Goal: Register for event/course

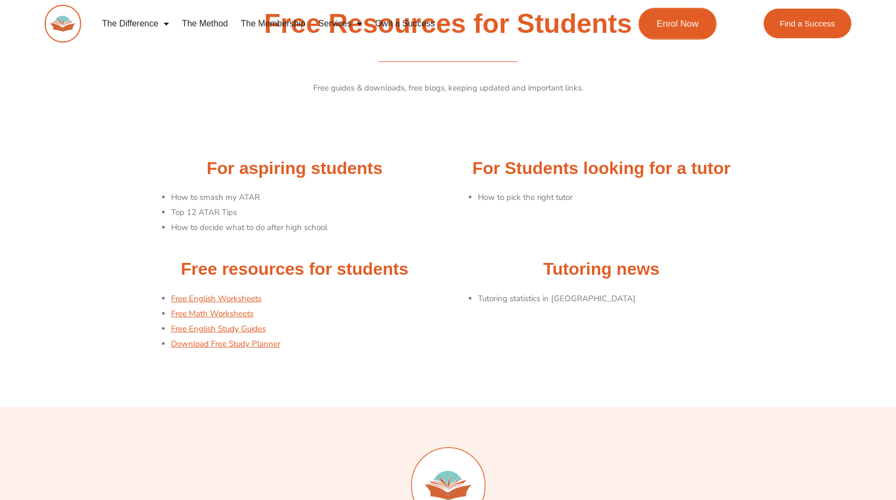
click at [682, 19] on span "Enrol Now" at bounding box center [678, 23] width 42 height 9
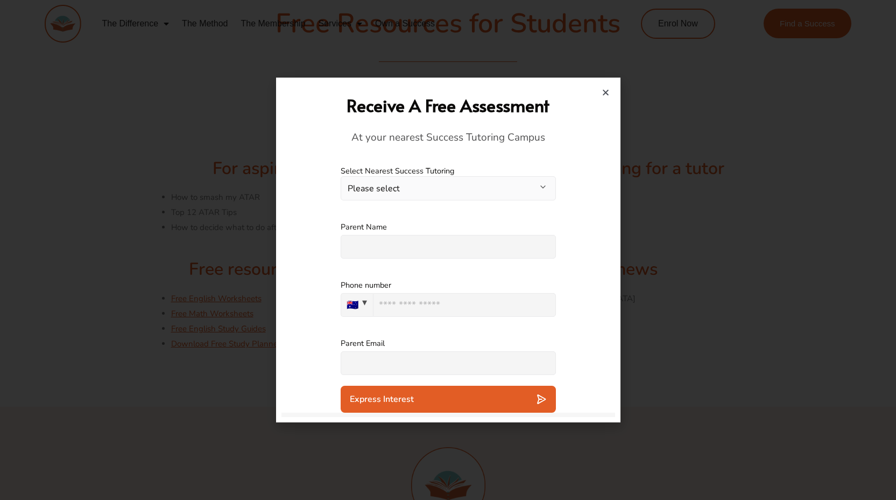
click at [373, 185] on button "Please select" at bounding box center [448, 188] width 215 height 24
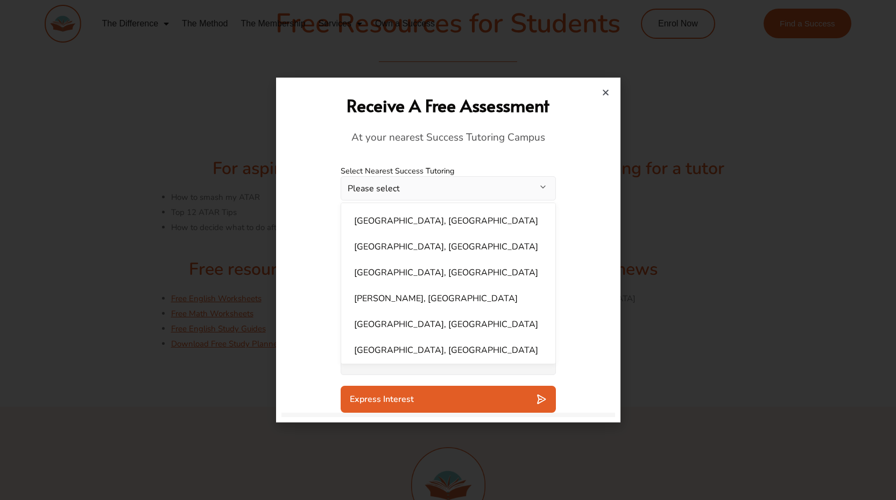
scroll to position [649, 0]
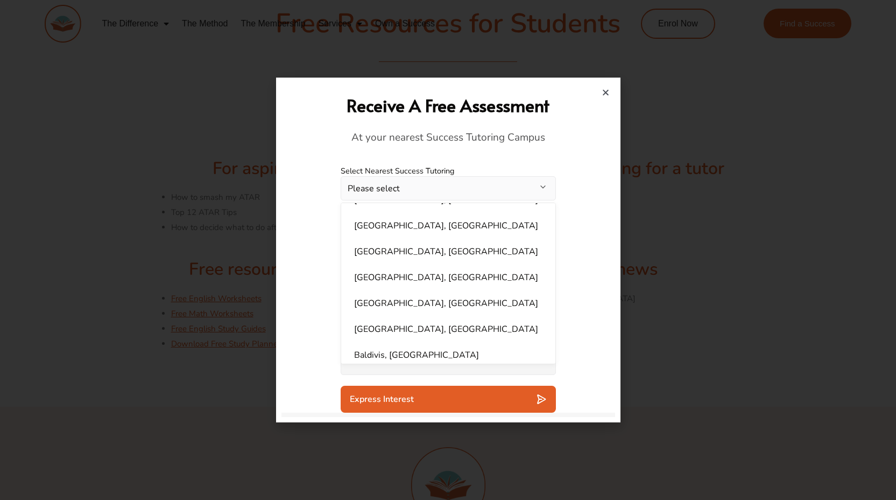
click at [606, 92] on icon "Close" at bounding box center [606, 92] width 8 height 8
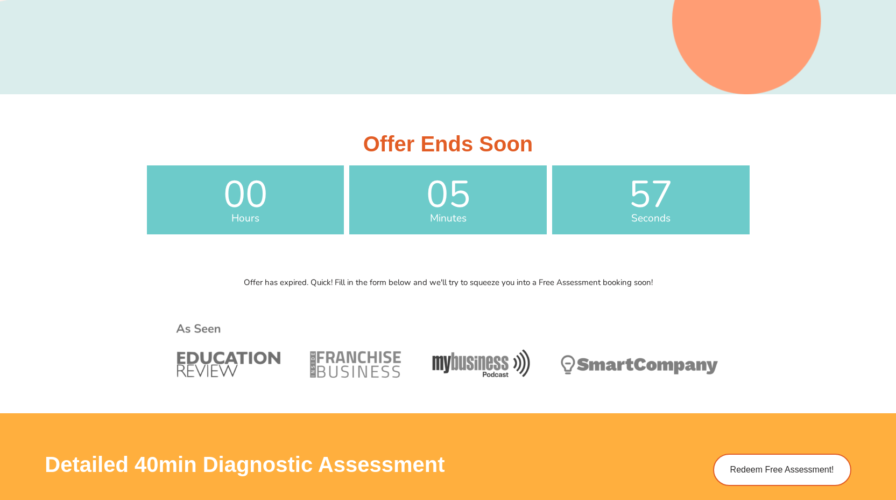
scroll to position [283, 0]
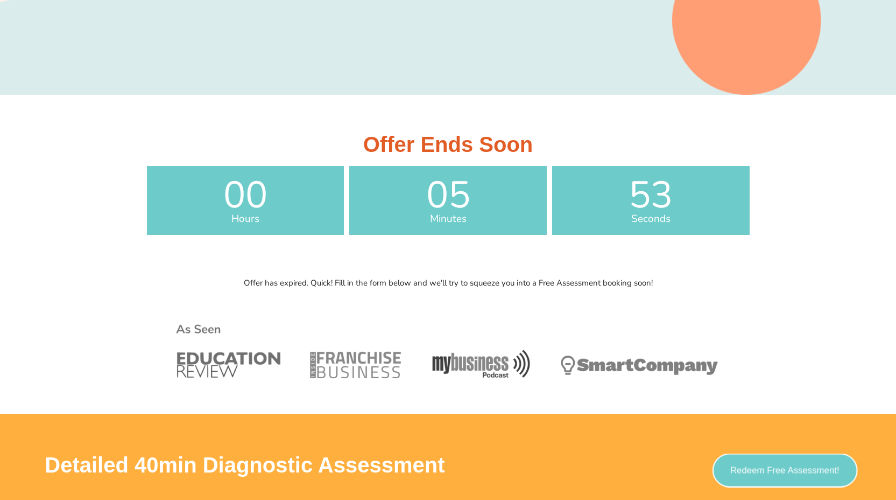
click at [758, 466] on span "Redeem Free Assessment!" at bounding box center [784, 470] width 109 height 9
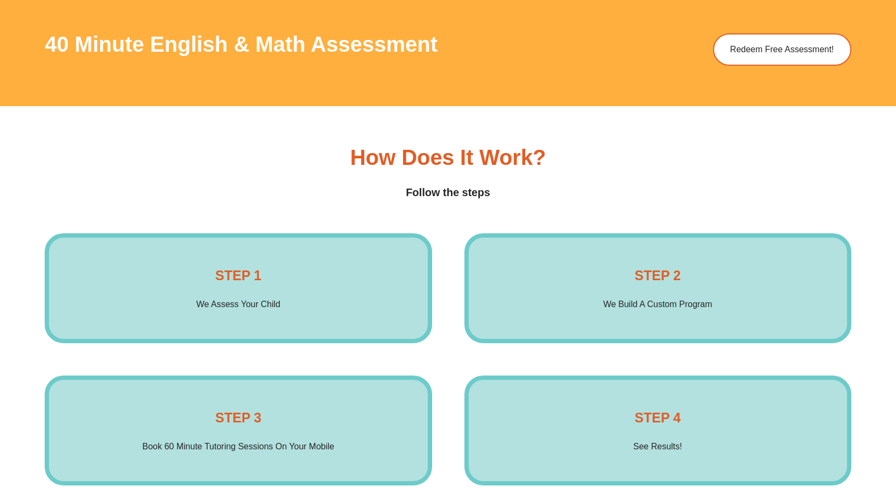
scroll to position [1586, 0]
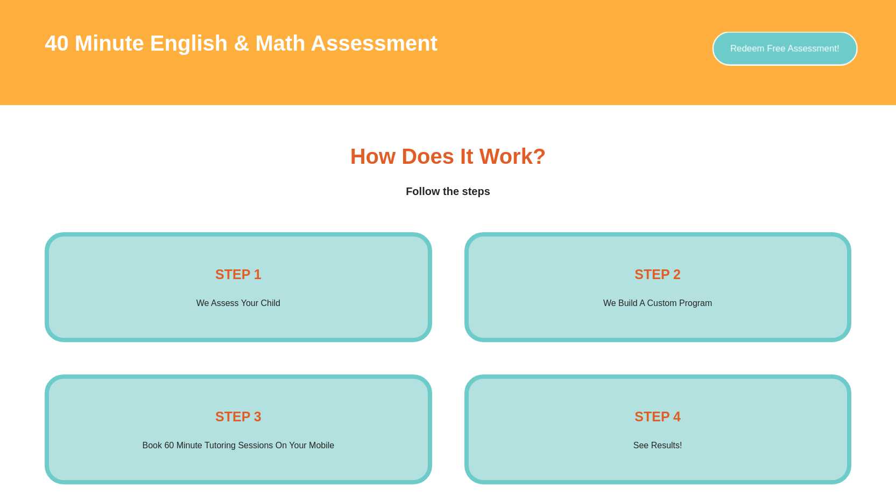
click at [781, 41] on link "Redeem Free Assessment!" at bounding box center [785, 49] width 145 height 34
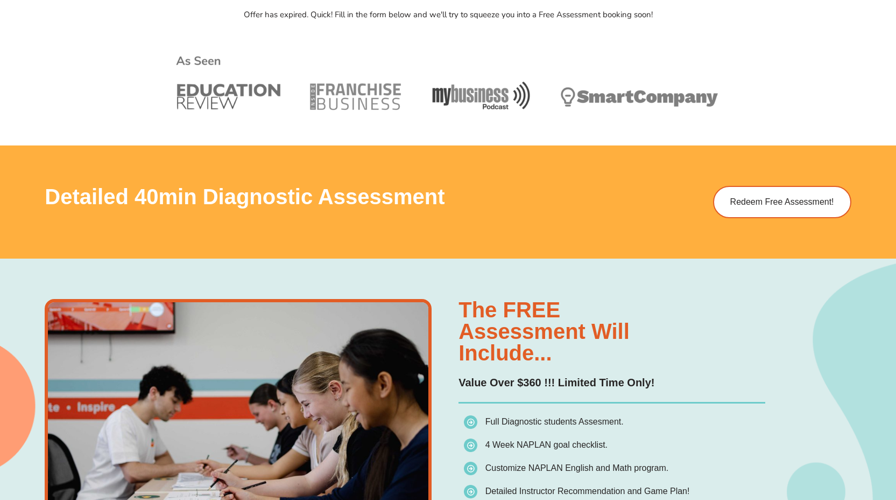
scroll to position [558, 0]
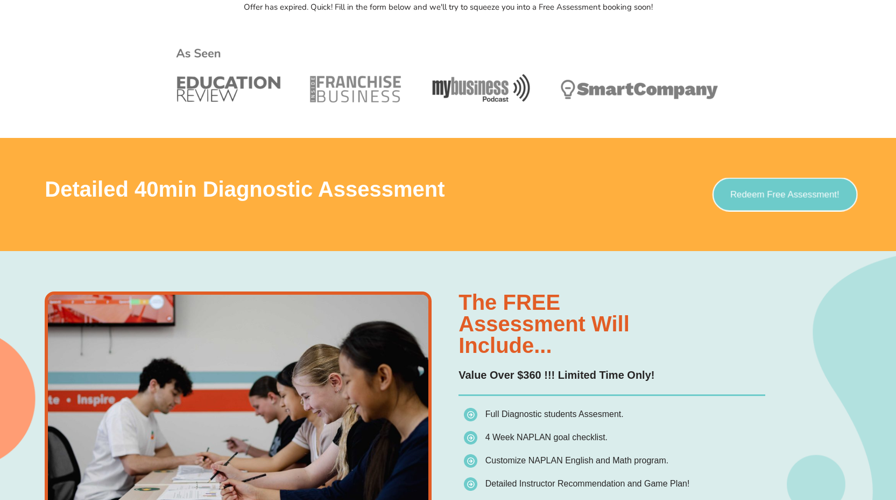
click at [773, 192] on span "Redeem Free Assessment!" at bounding box center [784, 194] width 109 height 9
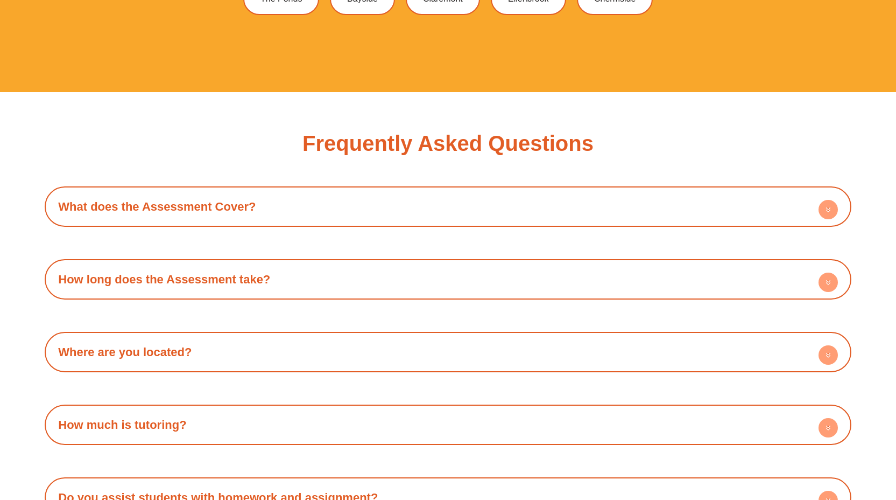
scroll to position [3156, 0]
